Goal: Task Accomplishment & Management: Manage account settings

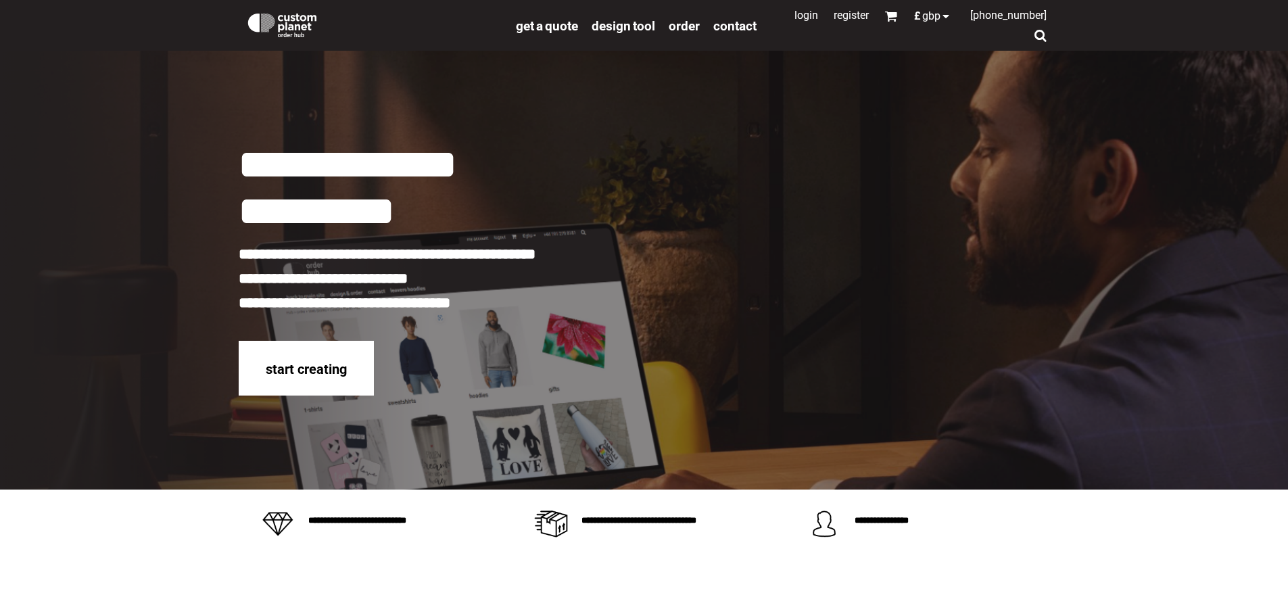
click at [795, 18] on link "Login" at bounding box center [807, 15] width 24 height 13
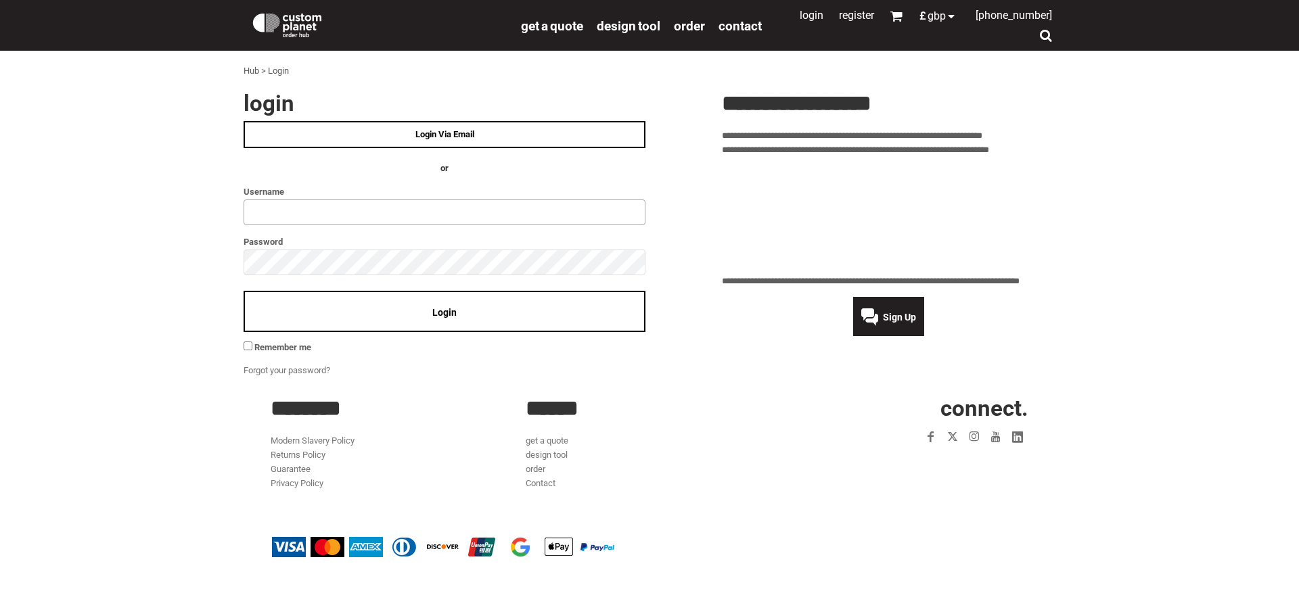
click at [299, 220] on input "text" at bounding box center [444, 213] width 402 height 26
type input "**********"
click at [435, 312] on span "Login" at bounding box center [444, 312] width 24 height 11
